Goal: Find specific page/section: Find specific page/section

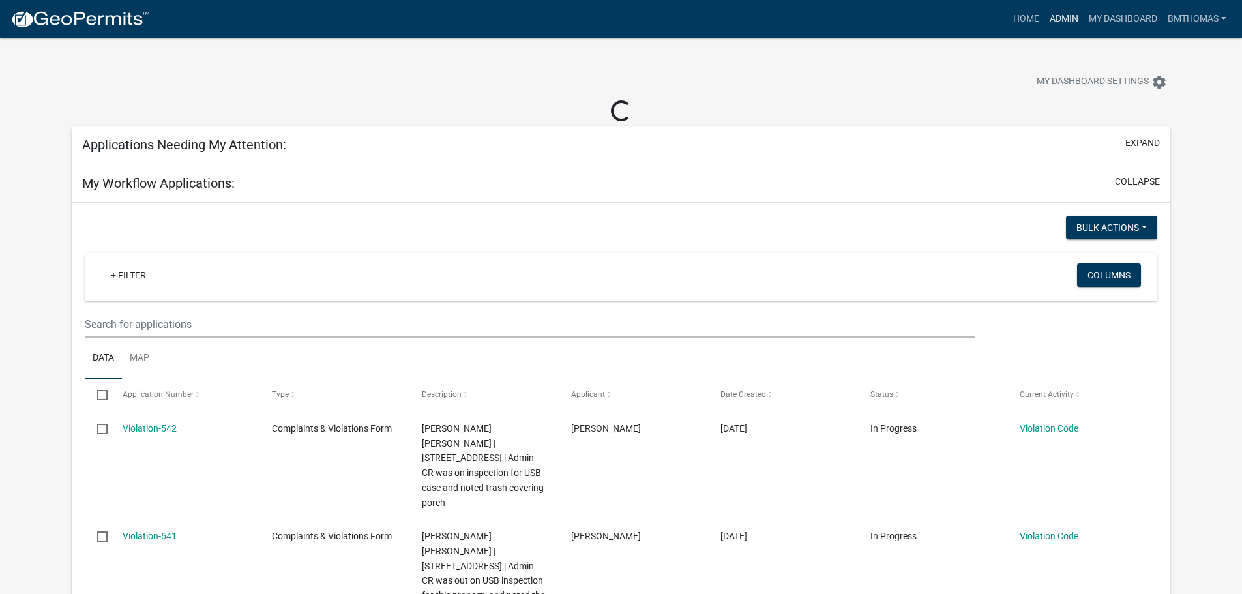
click at [1064, 13] on link "Admin" at bounding box center [1064, 19] width 39 height 25
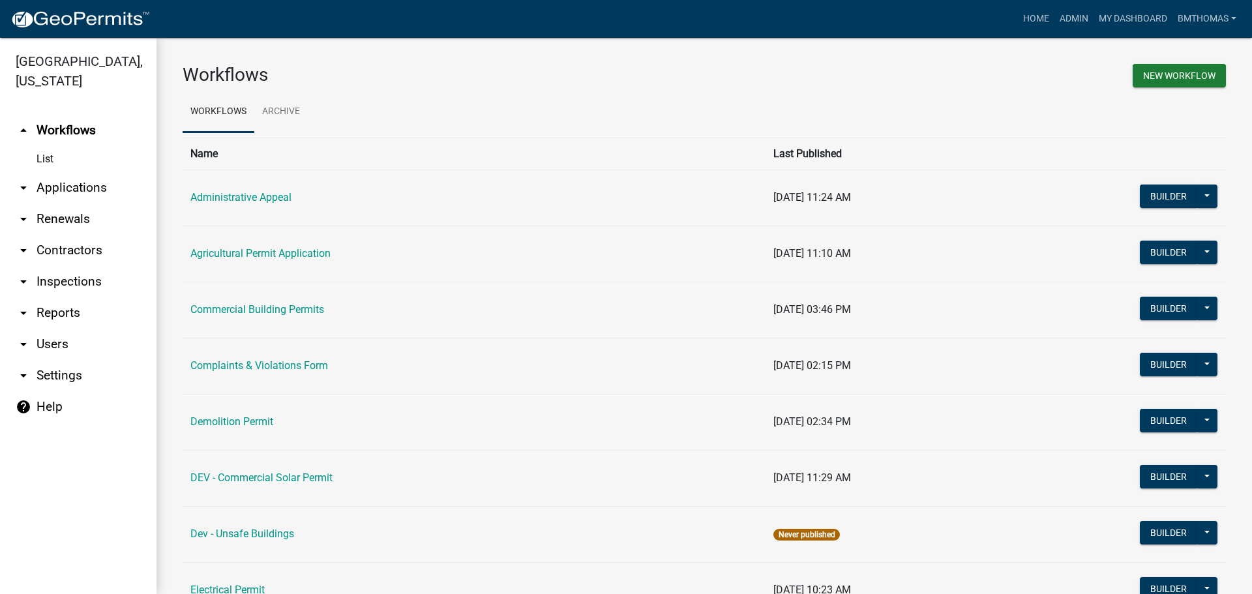
click at [67, 266] on link "arrow_drop_down Inspections" at bounding box center [78, 281] width 157 height 31
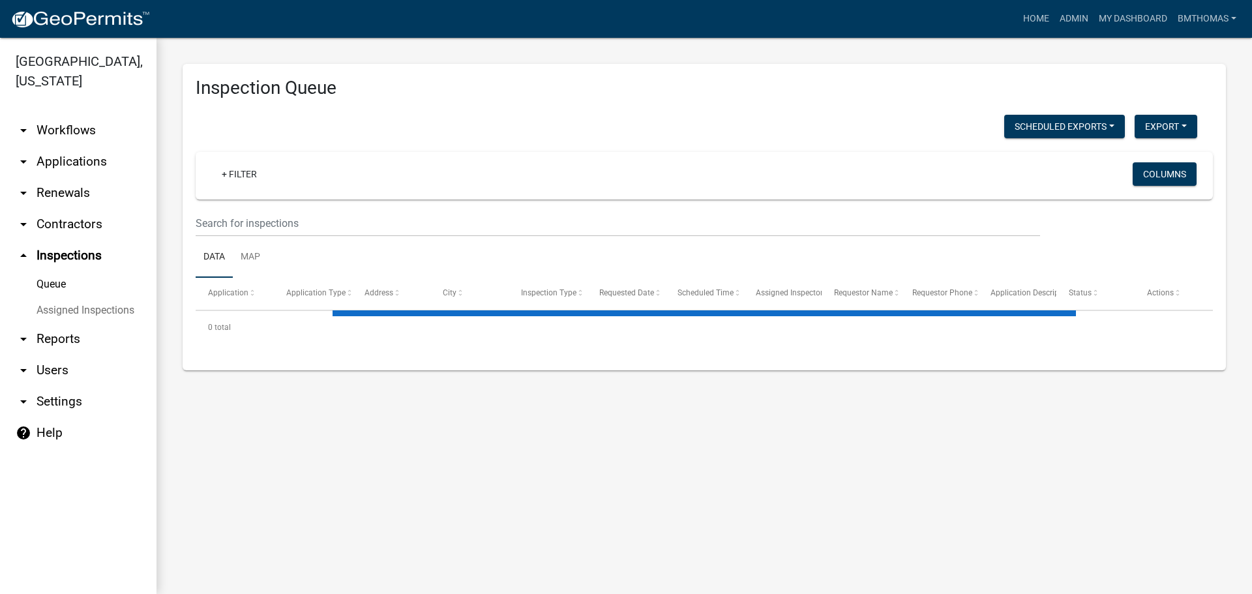
select select "3: 100"
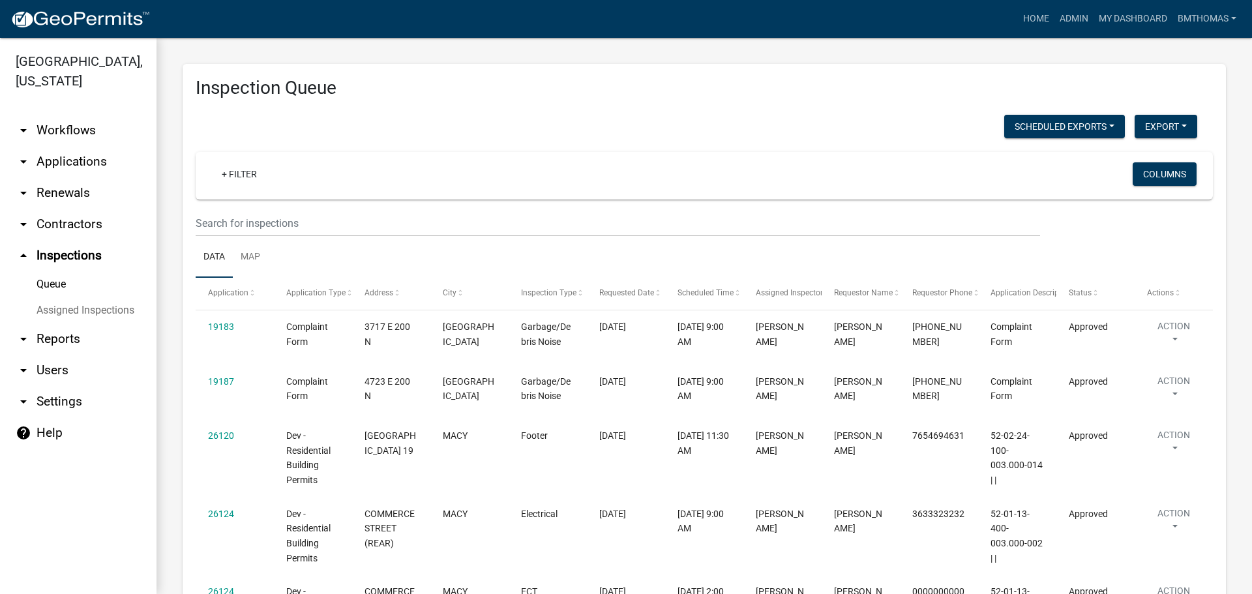
click at [56, 297] on link "Assigned Inspections" at bounding box center [78, 310] width 157 height 26
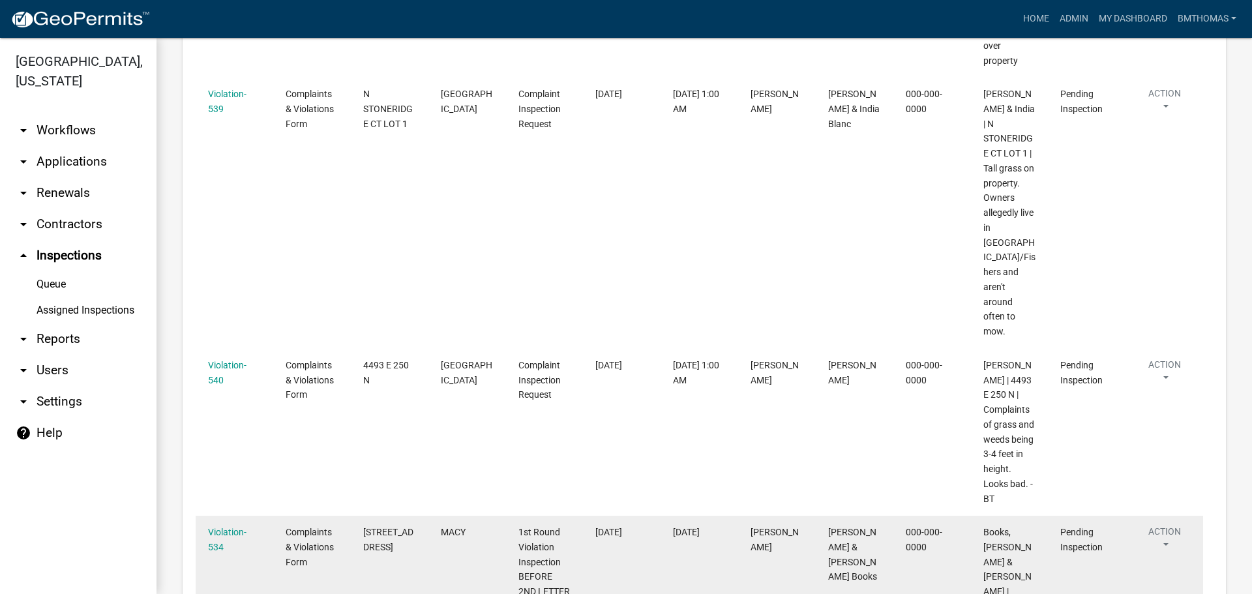
scroll to position [8755, 0]
